Goal: Task Accomplishment & Management: Use online tool/utility

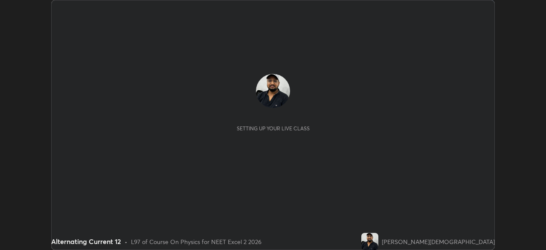
scroll to position [250, 546]
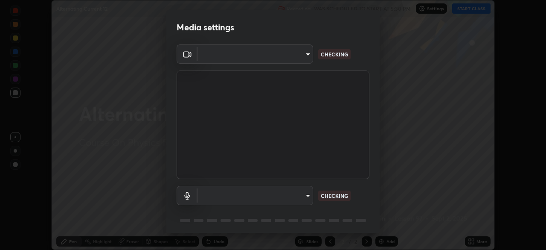
type input "7db3104c3122a209b332b64619111aa91615a24fb0de166504fa5909fce8eb30"
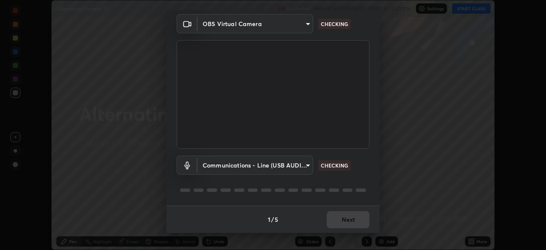
click at [287, 163] on body "Erase all Alternating Current 12 Recording WAS SCHEDULED TO START AT 5:30 PM Se…" at bounding box center [273, 125] width 546 height 250
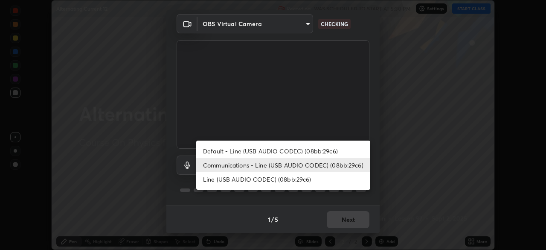
click at [285, 149] on li "Default - Line (USB AUDIO CODEC) (08bb:29c6)" at bounding box center [283, 151] width 174 height 14
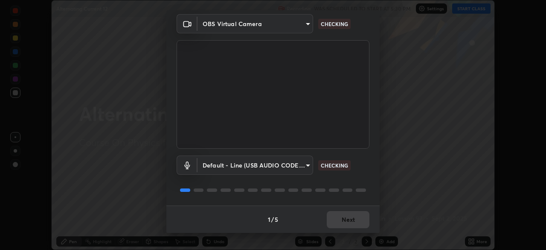
click at [285, 163] on body "Erase all Alternating Current 12 Recording WAS SCHEDULED TO START AT 5:30 PM Se…" at bounding box center [273, 125] width 546 height 250
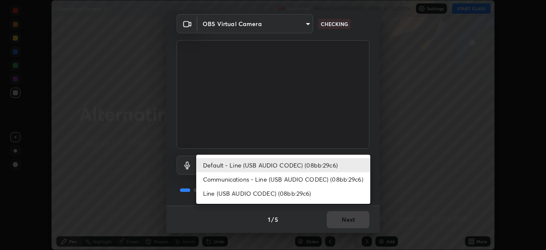
click at [268, 193] on li "Line (USB AUDIO CODEC) (08bb:29c6)" at bounding box center [283, 193] width 174 height 14
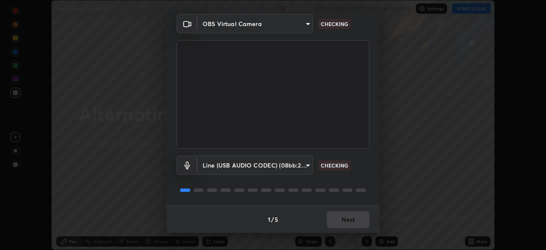
click at [281, 165] on body "Erase all Alternating Current 12 Recording WAS SCHEDULED TO START AT 5:30 PM Se…" at bounding box center [273, 125] width 546 height 250
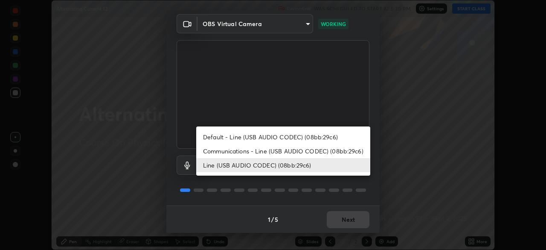
click at [289, 150] on li "Communications - Line (USB AUDIO CODEC) (08bb:29c6)" at bounding box center [283, 151] width 174 height 14
type input "communications"
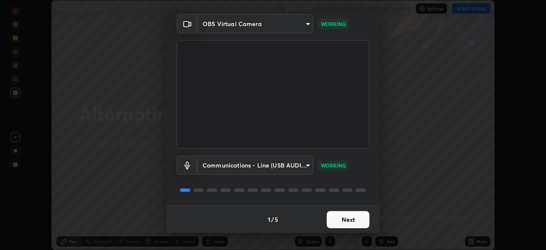
click at [339, 219] on button "Next" at bounding box center [348, 219] width 43 height 17
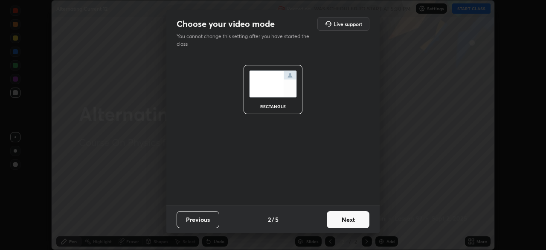
click at [341, 218] on button "Next" at bounding box center [348, 219] width 43 height 17
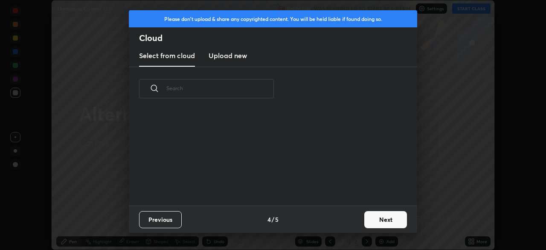
click at [344, 220] on div "Previous 4 / 5 Next" at bounding box center [273, 218] width 288 height 27
click at [380, 218] on button "Next" at bounding box center [385, 219] width 43 height 17
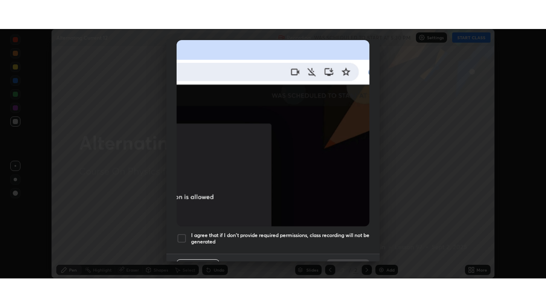
scroll to position [204, 0]
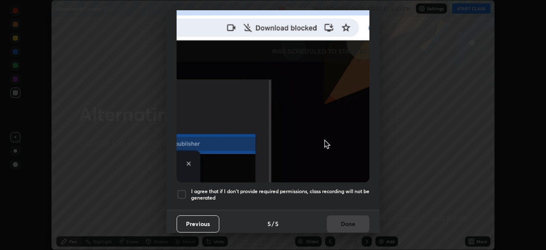
click at [179, 192] on div at bounding box center [182, 194] width 10 height 10
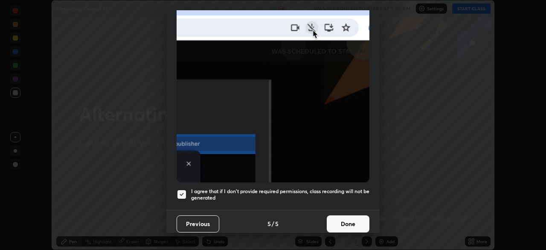
click at [343, 219] on button "Done" at bounding box center [348, 223] width 43 height 17
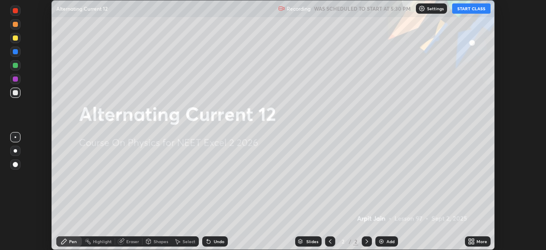
click at [461, 10] on button "START CLASS" at bounding box center [471, 8] width 38 height 10
click at [468, 239] on icon at bounding box center [471, 241] width 7 height 7
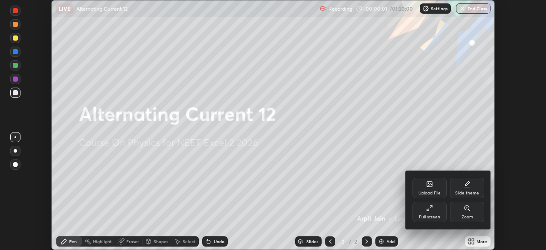
click at [436, 211] on div "Full screen" at bounding box center [430, 211] width 34 height 20
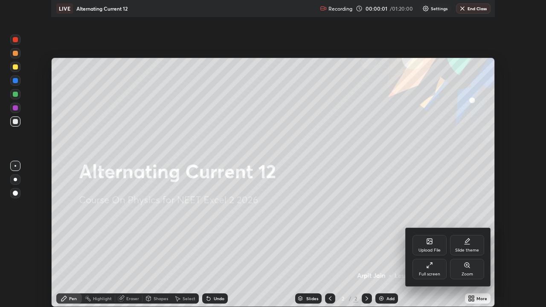
scroll to position [307, 546]
